Goal: Find specific page/section: Find specific page/section

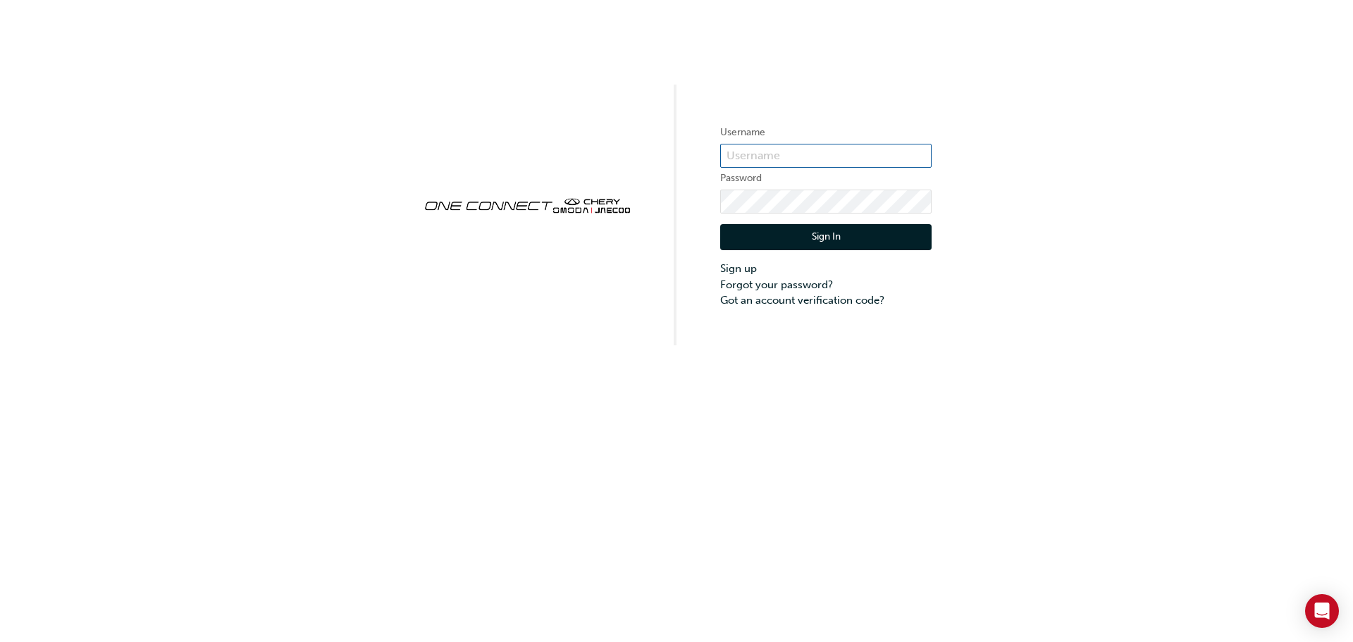
click at [796, 147] on input "text" at bounding box center [825, 156] width 211 height 24
type input "chau1763"
click at [837, 237] on button "Sign In" at bounding box center [825, 237] width 211 height 27
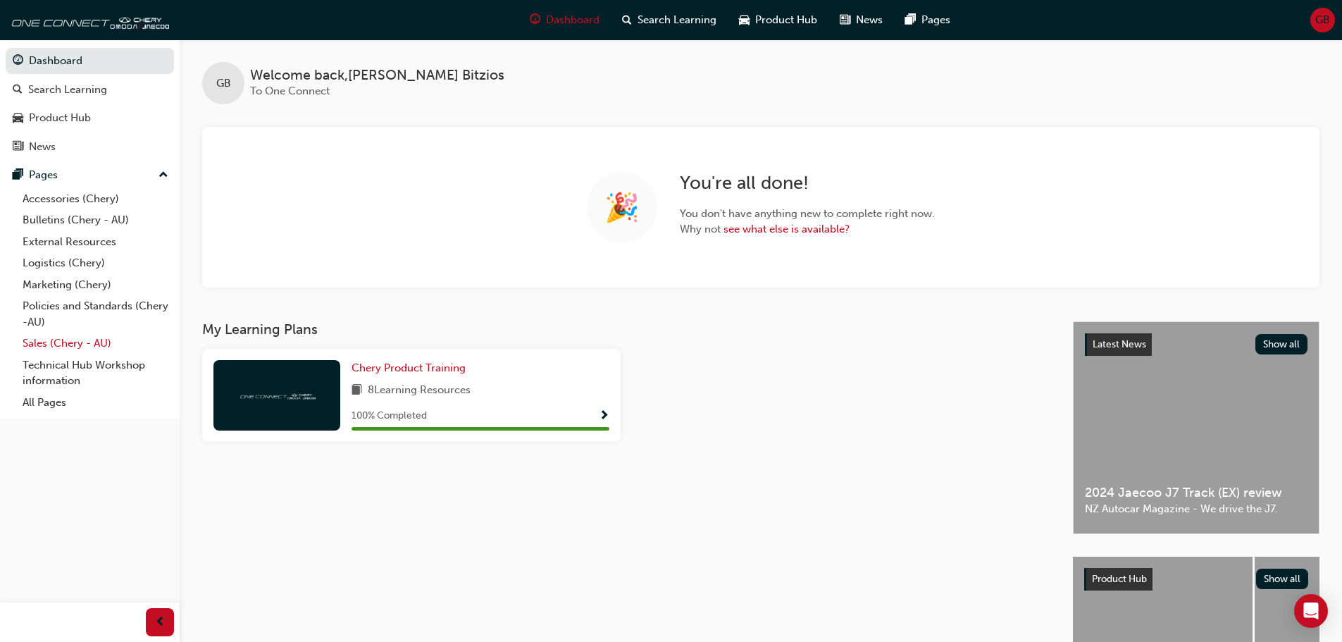
click at [81, 344] on link "Sales (Chery - AU)" at bounding box center [95, 344] width 157 height 22
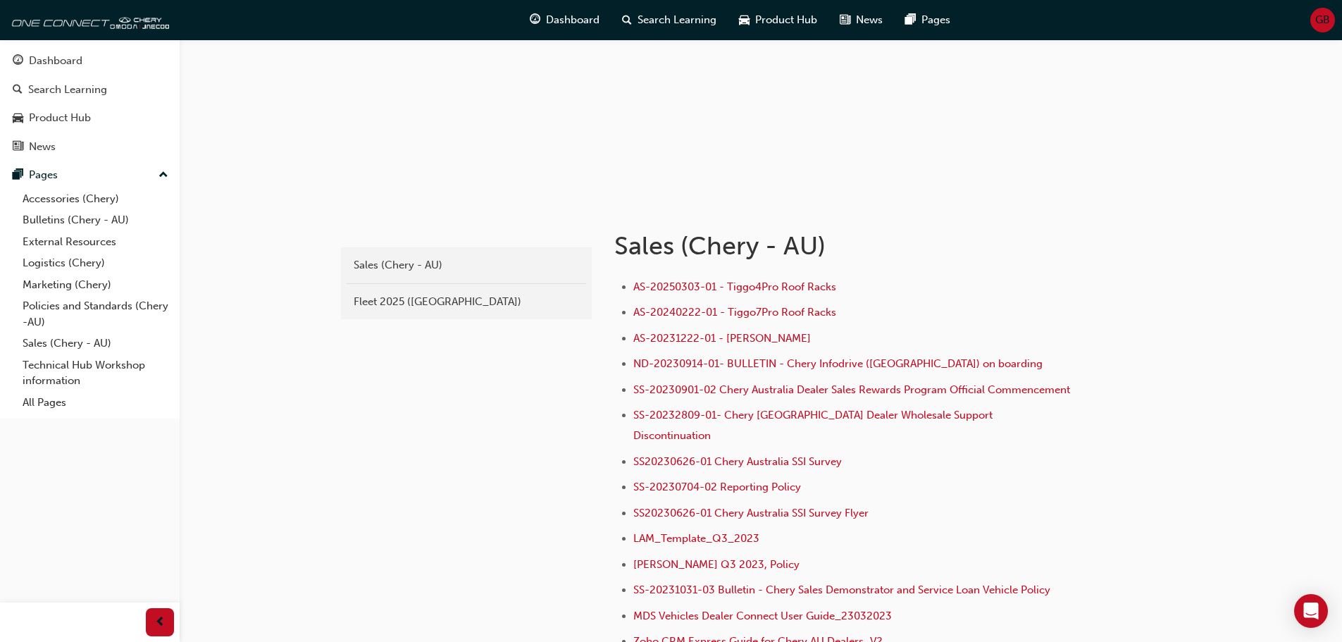
scroll to position [141, 0]
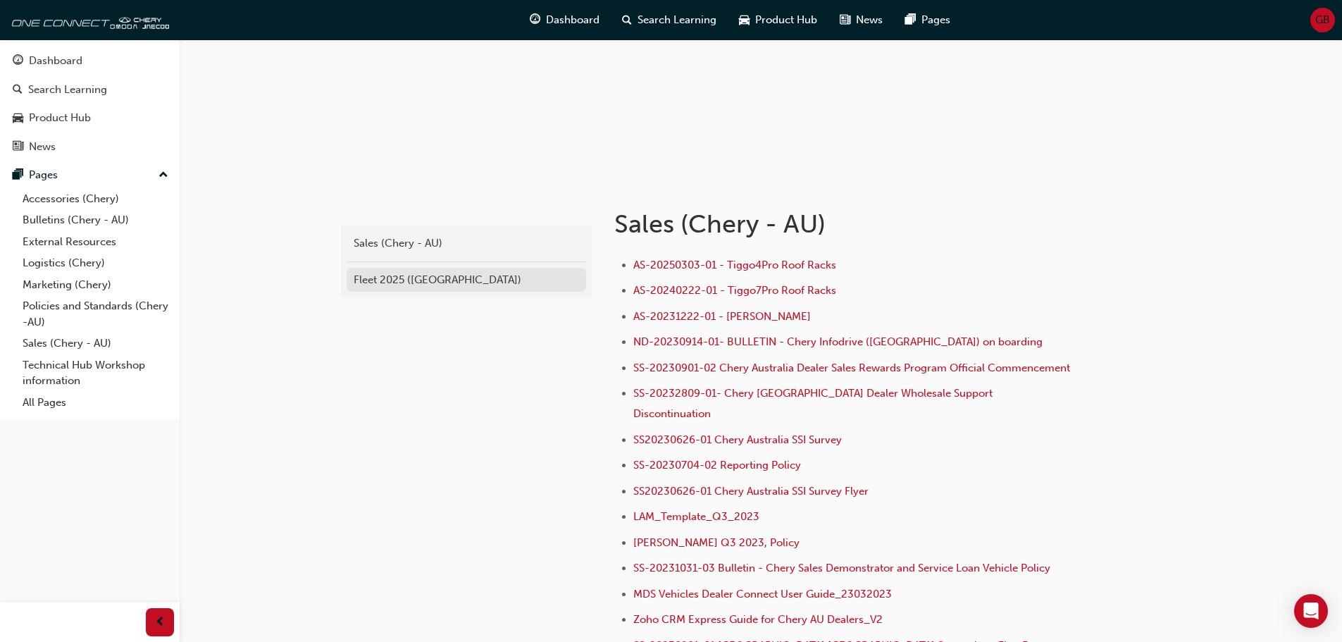
click at [369, 279] on div "Fleet 2025 ([GEOGRAPHIC_DATA])" at bounding box center [466, 280] width 225 height 16
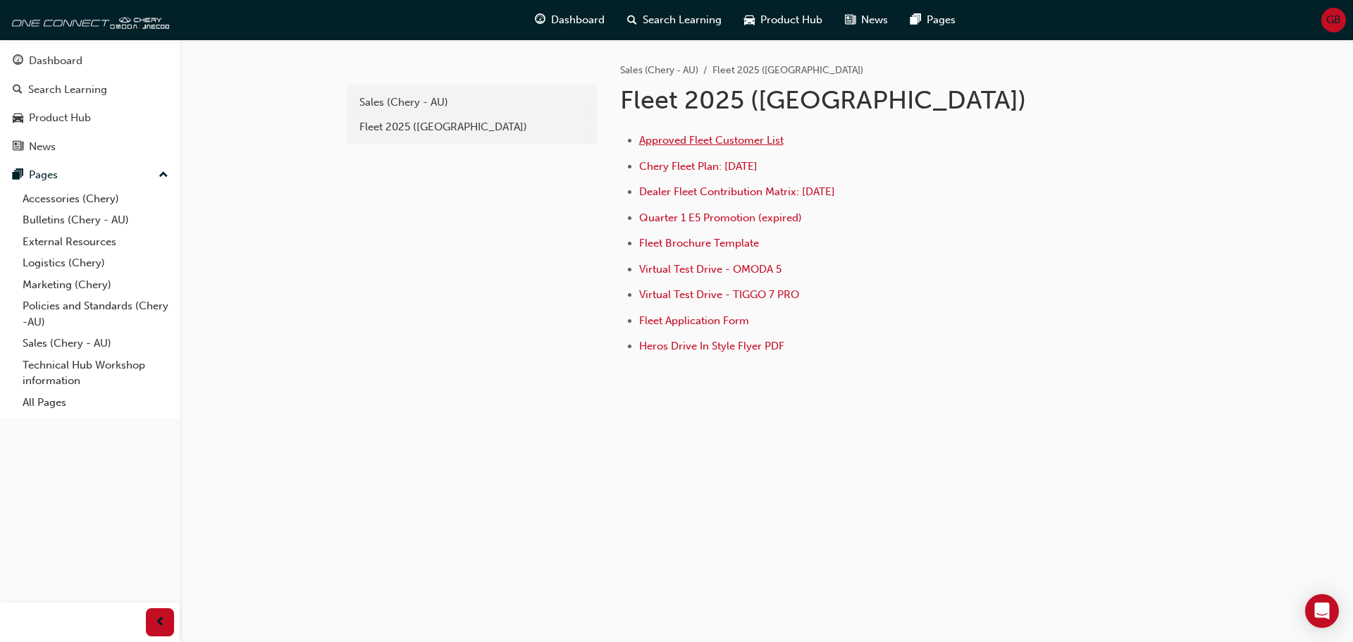
click at [766, 138] on span "Approved Fleet Customer List" at bounding box center [711, 140] width 144 height 13
